Goal: Task Accomplishment & Management: Manage account settings

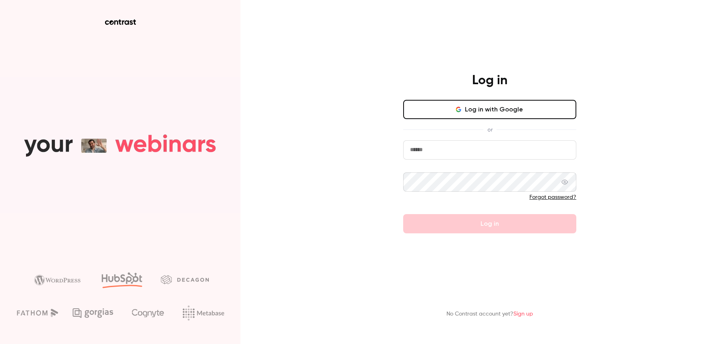
click at [468, 151] on input "email" at bounding box center [489, 149] width 173 height 19
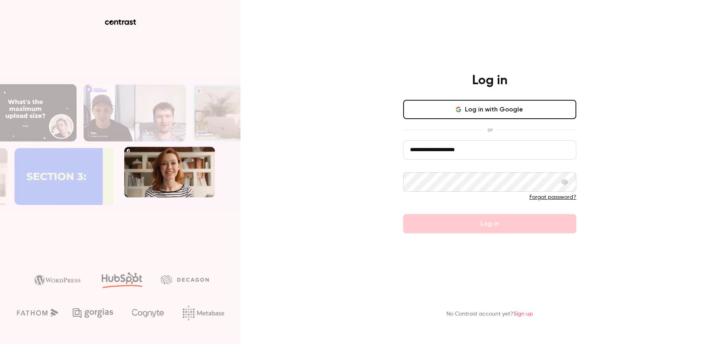
type input "**********"
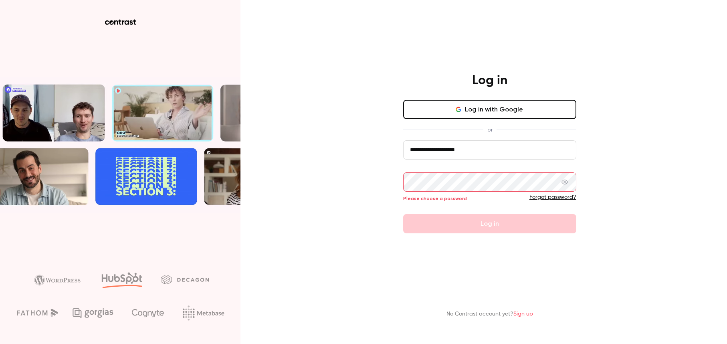
click at [403, 214] on button "Log in" at bounding box center [489, 223] width 173 height 19
